Goal: Task Accomplishment & Management: Use online tool/utility

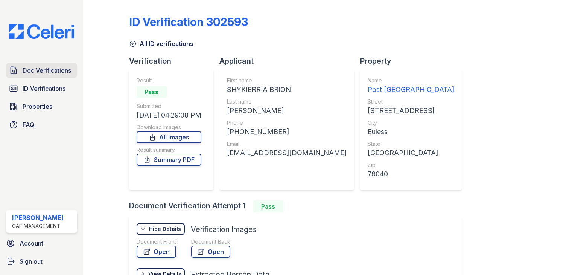
click at [54, 77] on link "Doc Verifications" at bounding box center [41, 70] width 71 height 15
click at [47, 91] on span "ID Verifications" at bounding box center [44, 88] width 43 height 9
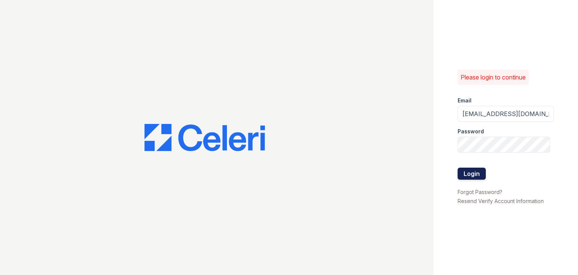
click at [462, 169] on button "Login" at bounding box center [471, 173] width 28 height 12
